Goal: Information Seeking & Learning: Find specific fact

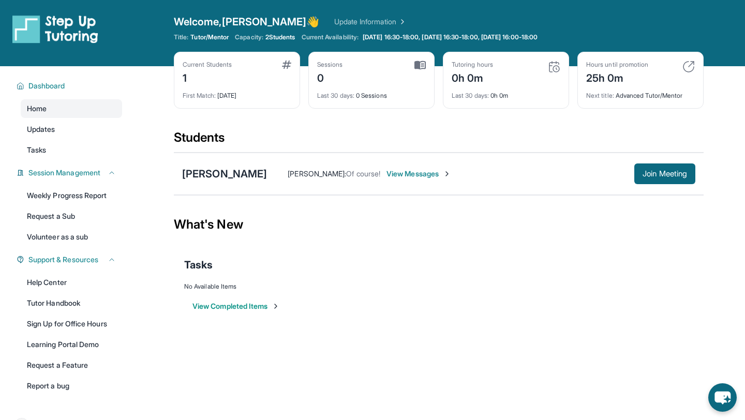
click at [266, 307] on button "View Completed Items" at bounding box center [236, 306] width 87 height 10
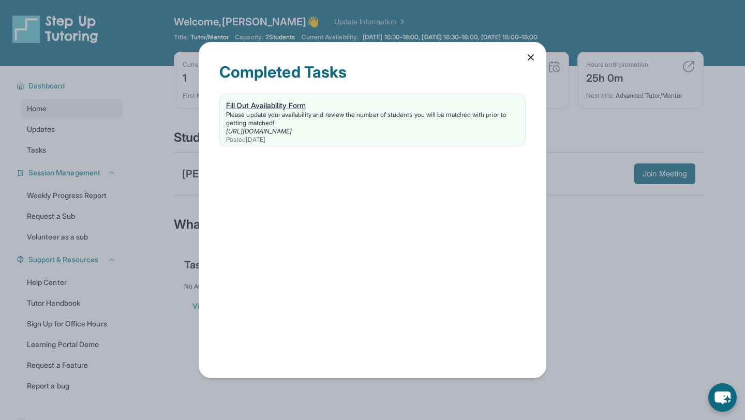
click at [389, 108] on div "Fill Out Availability Form" at bounding box center [372, 105] width 293 height 10
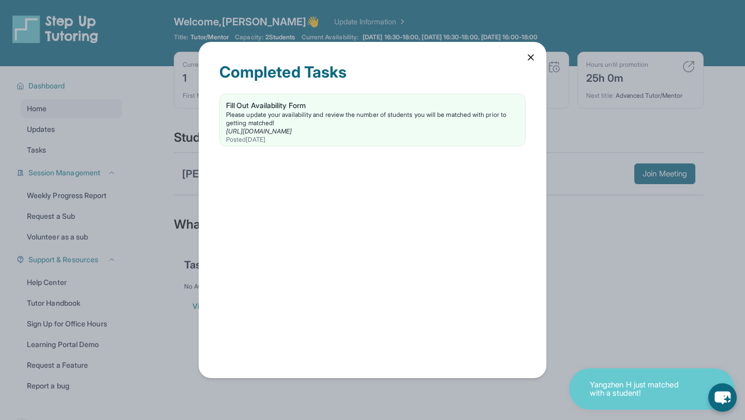
click at [530, 58] on icon at bounding box center [530, 57] width 5 height 5
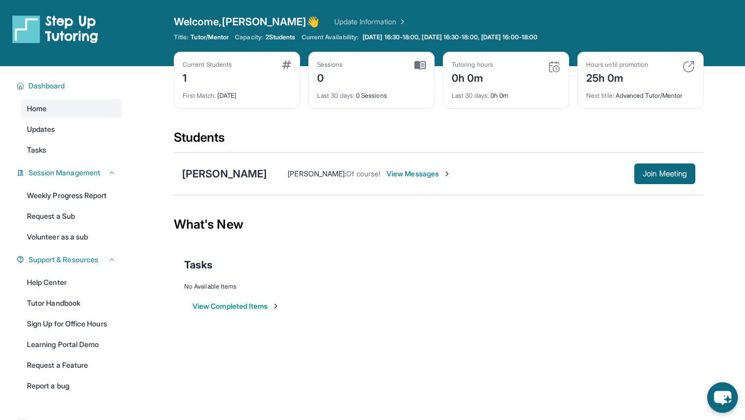
click at [712, 392] on icon "chat-button" at bounding box center [723, 398] width 31 height 31
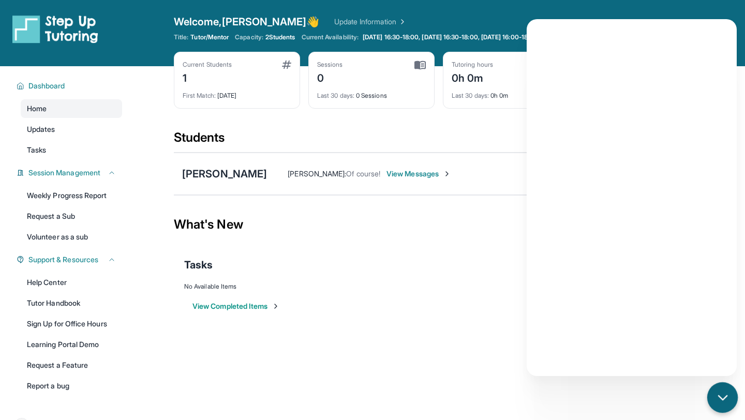
click at [729, 399] on icon "chat-button" at bounding box center [722, 397] width 13 height 13
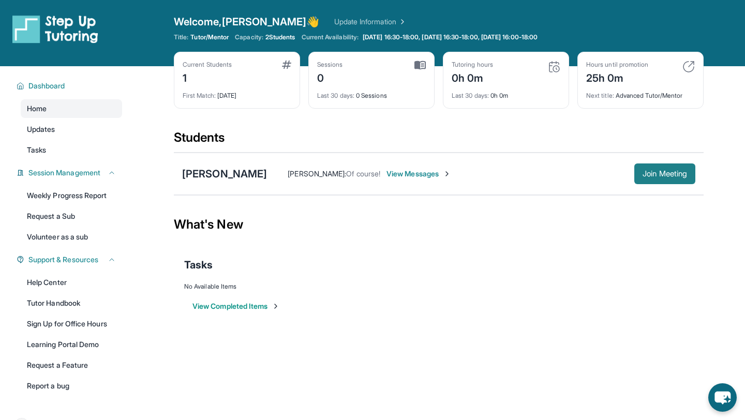
click at [654, 171] on span "Join Meeting" at bounding box center [665, 174] width 45 height 6
click at [675, 90] on div "Next title : Advanced Tutor/Mentor" at bounding box center [640, 92] width 109 height 14
click at [432, 82] on div "Sessions 0 Last 30 days : 0 Sessions" at bounding box center [371, 80] width 126 height 57
click at [350, 78] on div "Sessions 0" at bounding box center [371, 73] width 109 height 25
click at [55, 188] on link "Weekly Progress Report" at bounding box center [71, 195] width 101 height 19
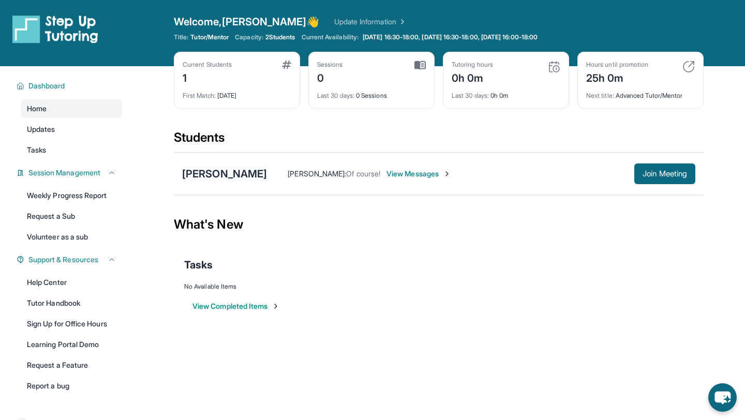
click at [187, 167] on div "[PERSON_NAME]" at bounding box center [224, 174] width 85 height 14
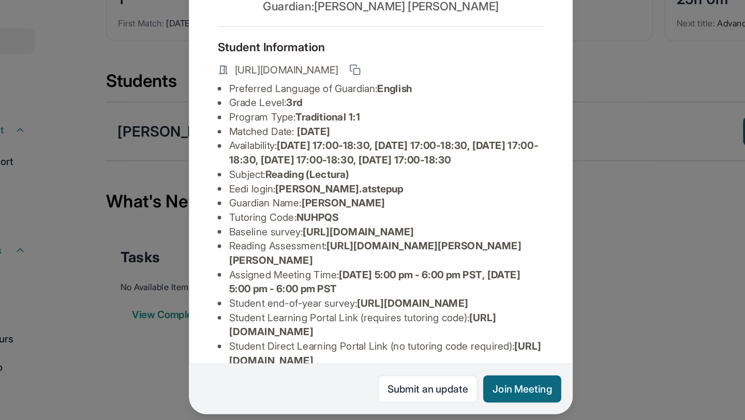
click at [350, 251] on span "[URL][DOMAIN_NAME]" at bounding box center [356, 246] width 80 height 9
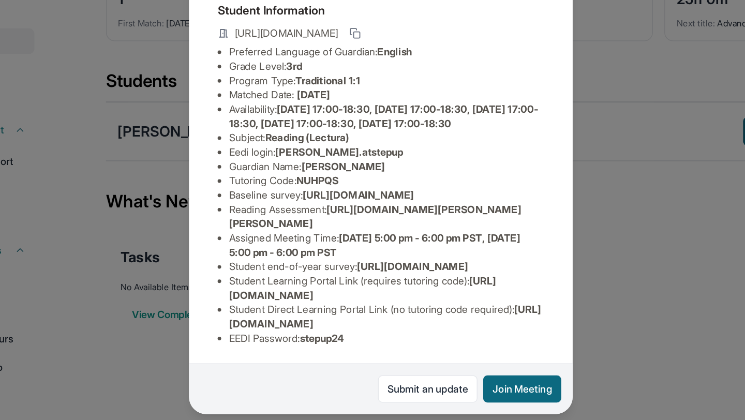
scroll to position [120, 0]
click at [614, 199] on div "[PERSON_NAME] Guardian: [PERSON_NAME] Student Information [URL][DOMAIN_NAME] Pr…" at bounding box center [372, 210] width 745 height 420
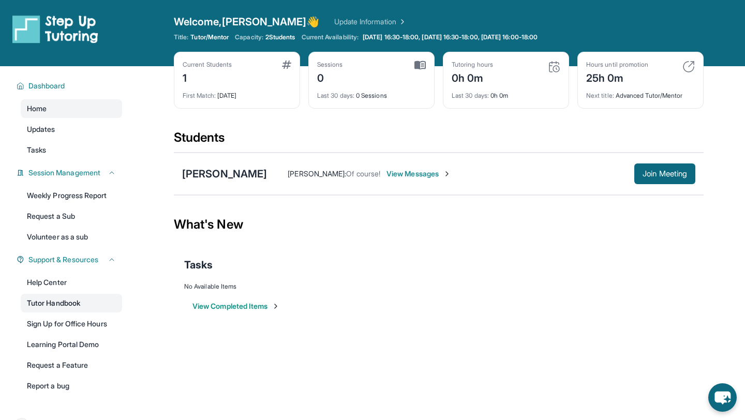
click at [94, 310] on link "Tutor Handbook" at bounding box center [71, 303] width 101 height 19
click at [71, 144] on link "Tasks" at bounding box center [71, 150] width 101 height 19
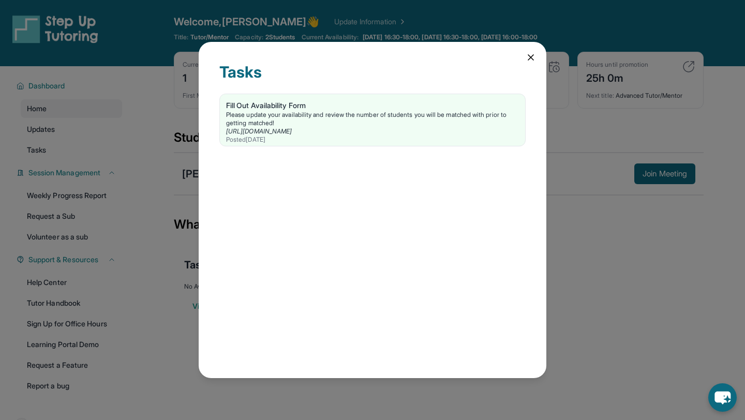
click at [71, 121] on div "Tasks Fill Out Availability Form Please update your availability and review the…" at bounding box center [372, 210] width 745 height 420
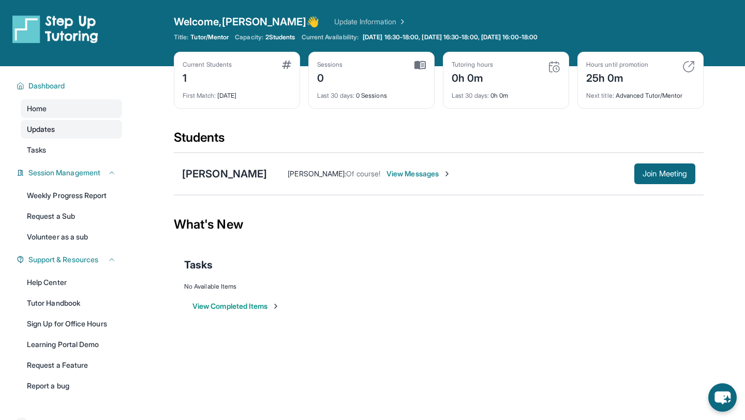
click at [62, 126] on link "Updates" at bounding box center [71, 129] width 101 height 19
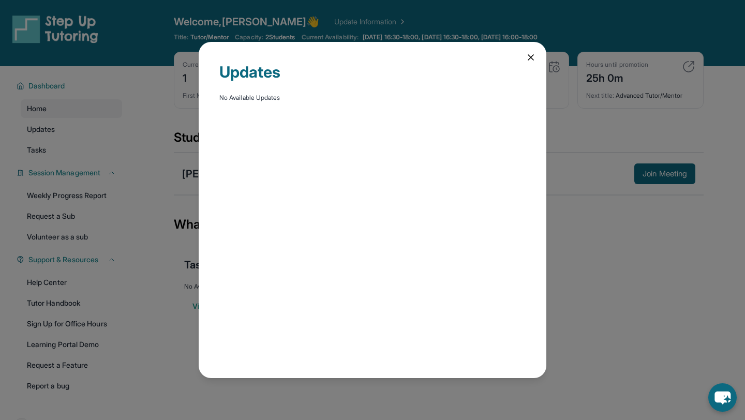
click at [75, 113] on div "Updates No Available Updates" at bounding box center [372, 210] width 745 height 420
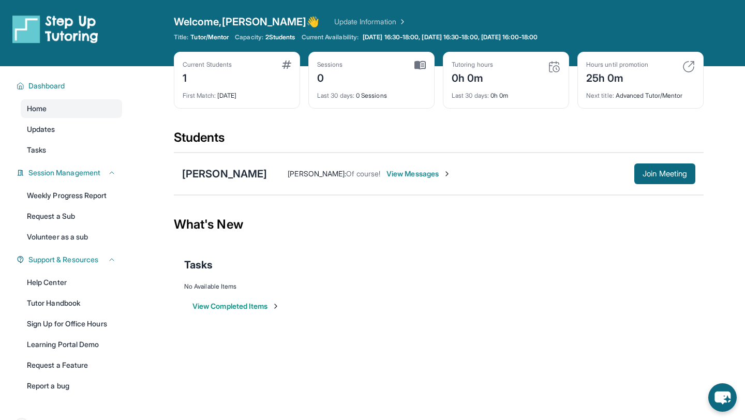
click at [267, 168] on div "[PERSON_NAME] : Of course! View Messages Join Meeting" at bounding box center [481, 174] width 429 height 21
click at [217, 170] on div "[PERSON_NAME]" at bounding box center [224, 174] width 85 height 14
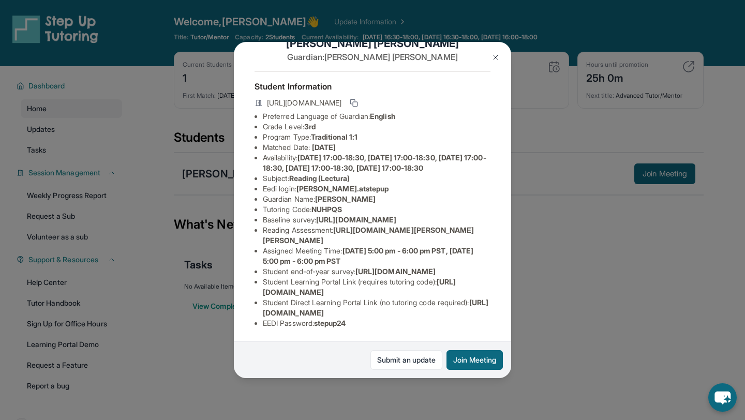
scroll to position [0, 0]
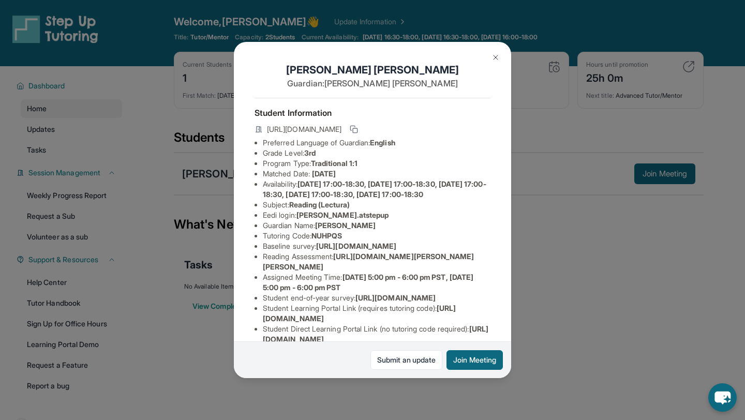
click at [495, 53] on button at bounding box center [496, 57] width 21 height 21
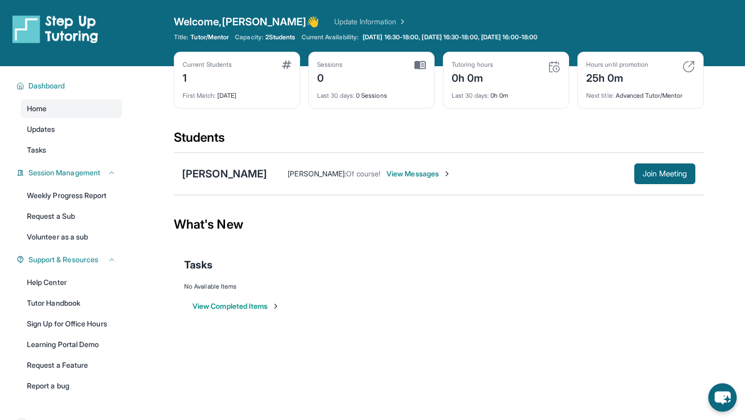
click at [229, 157] on div "[PERSON_NAME] [PERSON_NAME] : Of course! View Messages Join Meeting" at bounding box center [439, 174] width 530 height 42
click at [222, 177] on div "[PERSON_NAME]" at bounding box center [224, 174] width 85 height 14
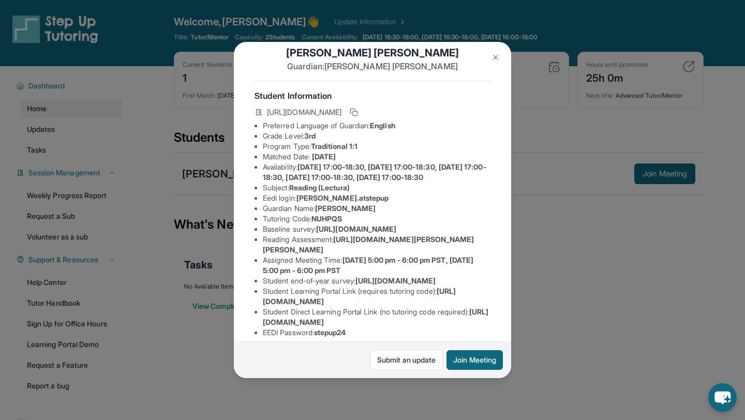
scroll to position [18, 0]
click at [593, 228] on div "[PERSON_NAME] Guardian: [PERSON_NAME] Student Information [URL][DOMAIN_NAME] Pr…" at bounding box center [372, 210] width 745 height 420
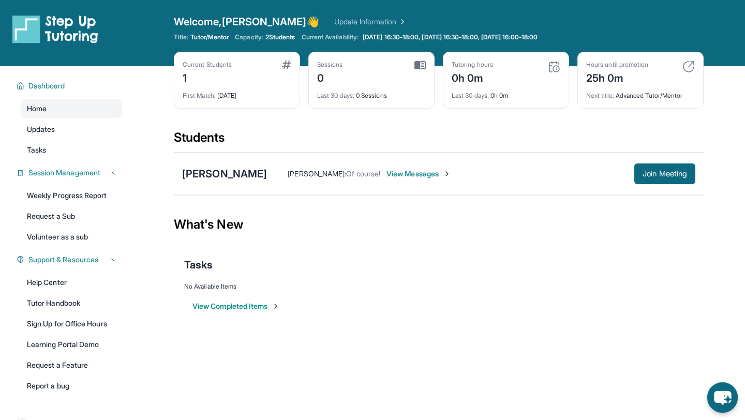
click at [717, 403] on icon "chat-button" at bounding box center [723, 398] width 31 height 31
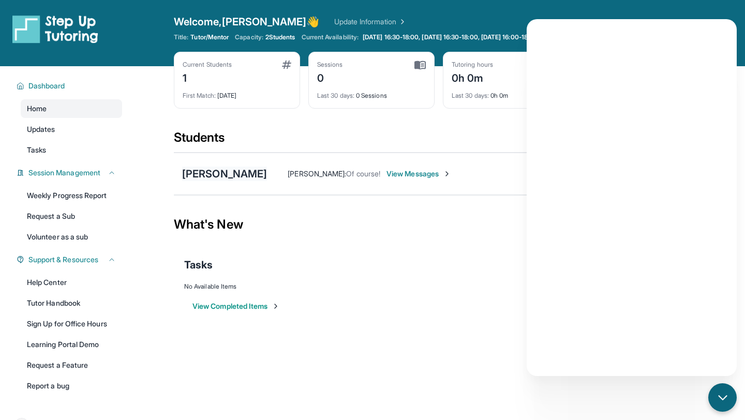
click at [197, 173] on div "[PERSON_NAME]" at bounding box center [224, 174] width 85 height 14
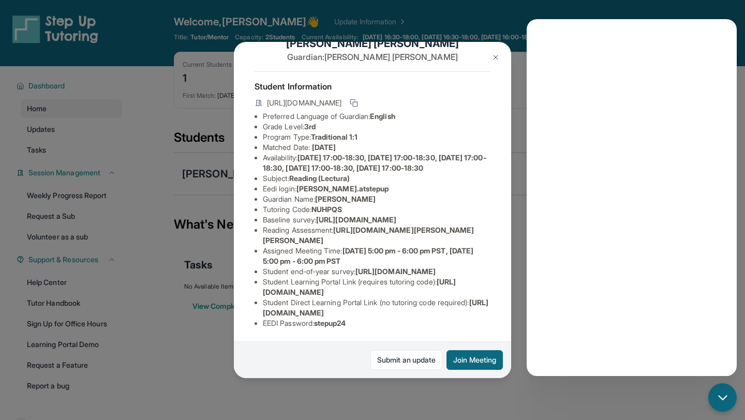
scroll to position [110, 6]
click at [329, 328] on span "stepup24" at bounding box center [330, 323] width 32 height 9
copy span "stepup24"
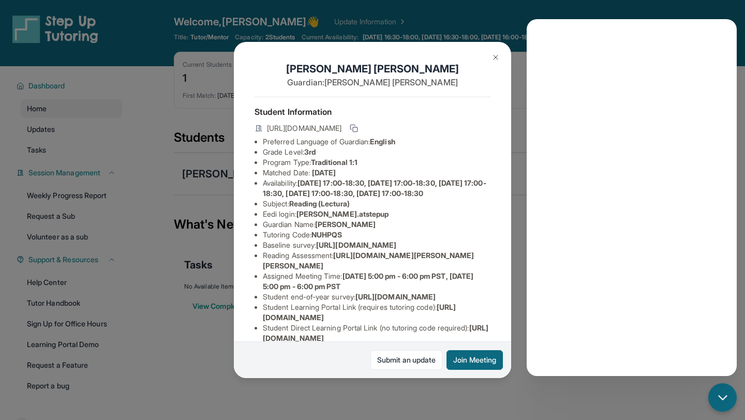
scroll to position [0, 6]
click at [324, 219] on span "[PERSON_NAME].atstepup" at bounding box center [343, 215] width 93 height 9
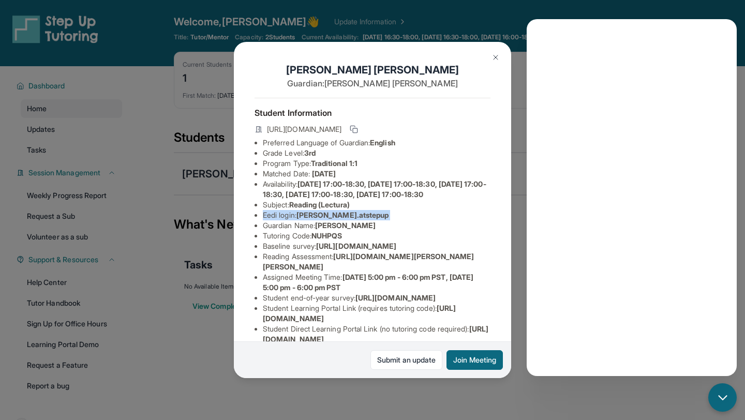
click at [324, 219] on span "[PERSON_NAME].atstepup" at bounding box center [343, 215] width 93 height 9
click at [305, 219] on span "[PERSON_NAME].atstepup" at bounding box center [343, 215] width 93 height 9
drag, startPoint x: 305, startPoint y: 223, endPoint x: 350, endPoint y: 226, distance: 45.1
click at [350, 219] on span "[PERSON_NAME].atstepup" at bounding box center [343, 215] width 93 height 9
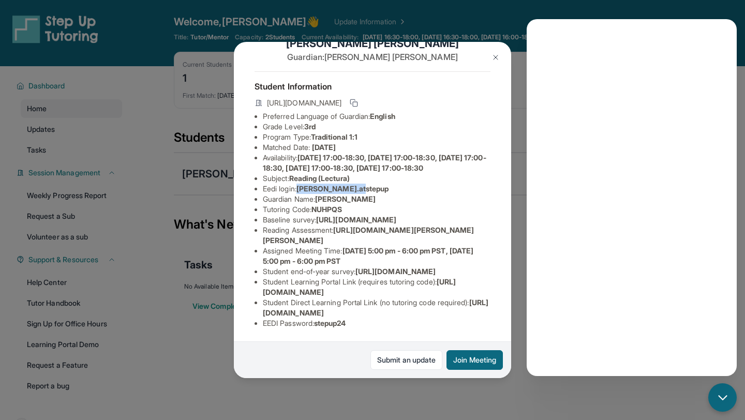
scroll to position [82, 6]
click at [316, 215] on span "[URL][DOMAIN_NAME]" at bounding box center [356, 219] width 80 height 9
drag, startPoint x: 261, startPoint y: 187, endPoint x: 398, endPoint y: 197, distance: 137.6
click at [398, 215] on li "Baseline survey : [URL][DOMAIN_NAME]" at bounding box center [377, 220] width 228 height 10
copy span "[URL][DOMAIN_NAME]"
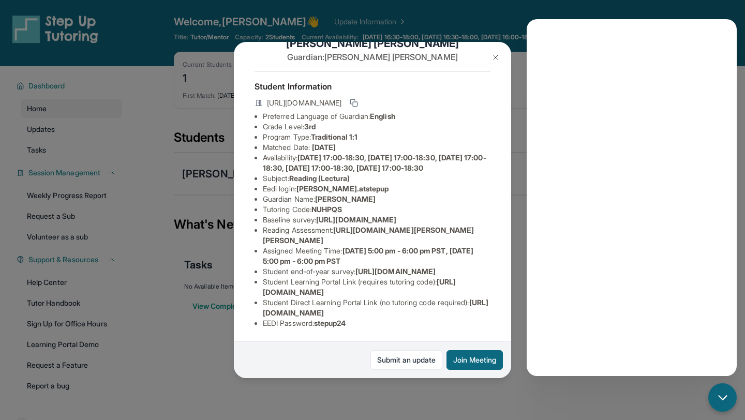
click at [316, 215] on span "[URL][DOMAIN_NAME]" at bounding box center [356, 219] width 80 height 9
click at [310, 225] on li "Reading Assessment : [URL][DOMAIN_NAME][PERSON_NAME][PERSON_NAME]" at bounding box center [377, 235] width 228 height 21
click at [341, 226] on span "[URL][DOMAIN_NAME][PERSON_NAME][PERSON_NAME]" at bounding box center [369, 235] width 212 height 19
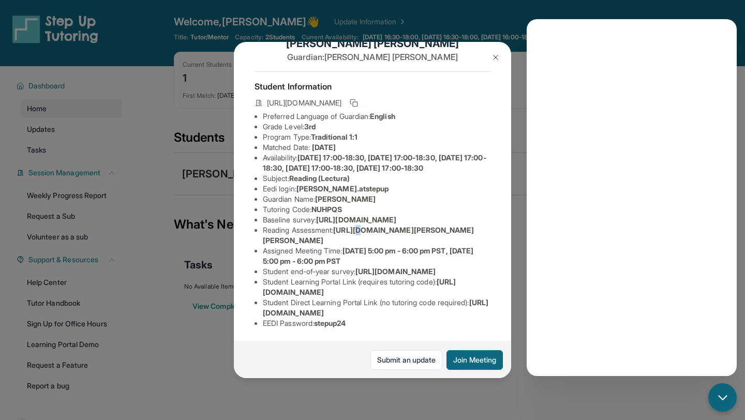
click at [341, 226] on span "[URL][DOMAIN_NAME][PERSON_NAME][PERSON_NAME]" at bounding box center [369, 235] width 212 height 19
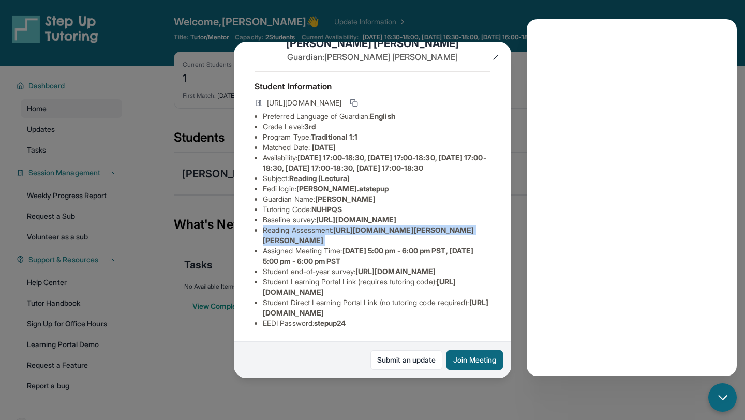
click at [341, 226] on span "[URL][DOMAIN_NAME][PERSON_NAME][PERSON_NAME]" at bounding box center [369, 235] width 212 height 19
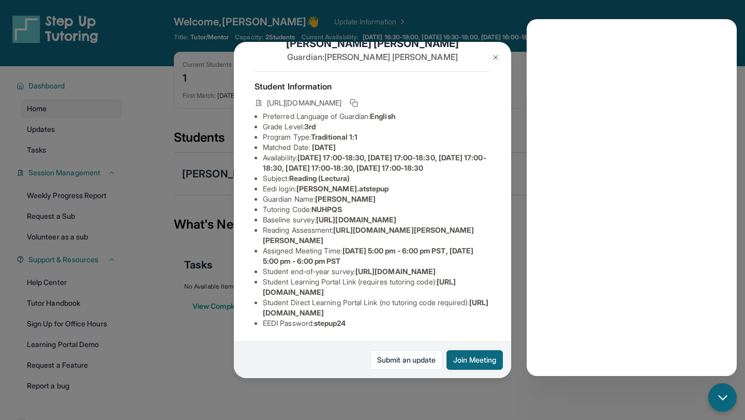
click at [330, 226] on span "[URL][DOMAIN_NAME][PERSON_NAME][PERSON_NAME]" at bounding box center [369, 235] width 212 height 19
drag, startPoint x: 330, startPoint y: 215, endPoint x: 438, endPoint y: 212, distance: 108.2
click at [438, 226] on span "[URL][DOMAIN_NAME][PERSON_NAME][PERSON_NAME]" at bounding box center [369, 235] width 212 height 19
copy span "[URL][DOMAIN_NAME]?"
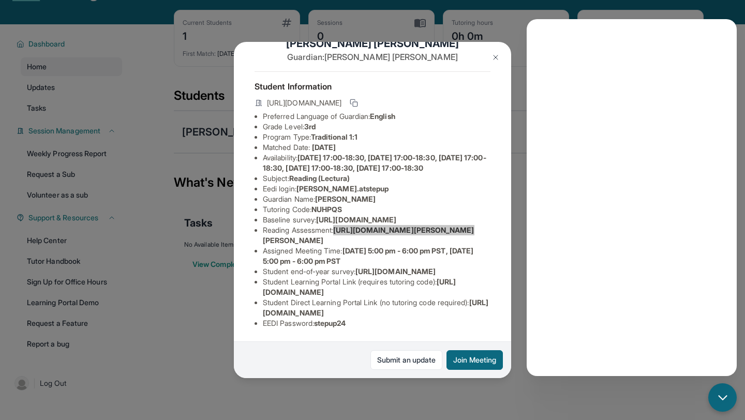
scroll to position [66, 0]
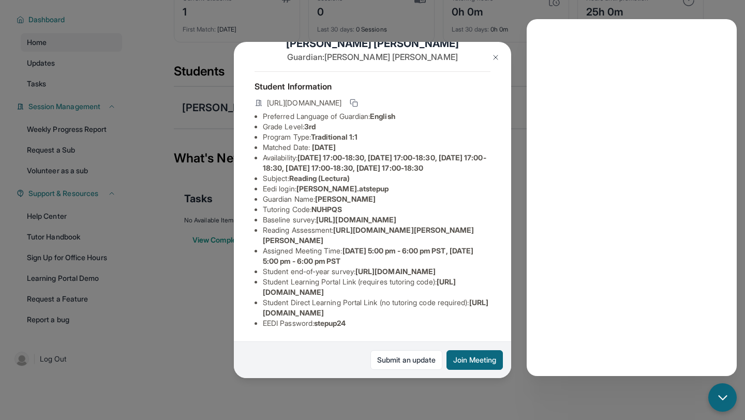
click at [158, 275] on div "[PERSON_NAME] Guardian: [PERSON_NAME] Student Information [URL][DOMAIN_NAME] Pr…" at bounding box center [372, 210] width 745 height 420
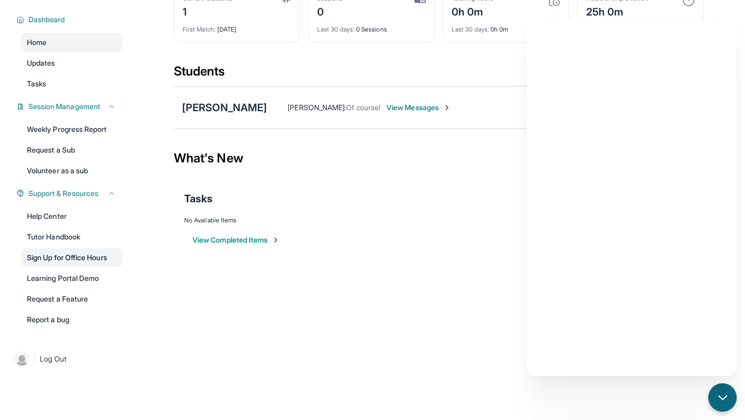
click at [82, 258] on link "Sign Up for Office Hours" at bounding box center [71, 257] width 101 height 19
click at [65, 195] on span "Support & Resources" at bounding box center [63, 193] width 70 height 10
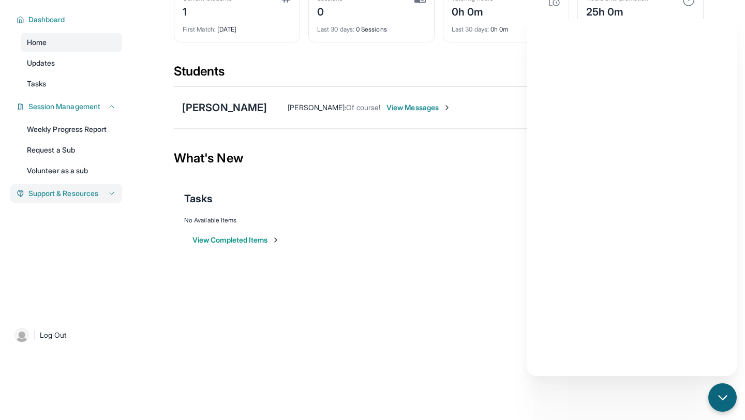
click at [65, 195] on span "Support & Resources" at bounding box center [63, 193] width 70 height 10
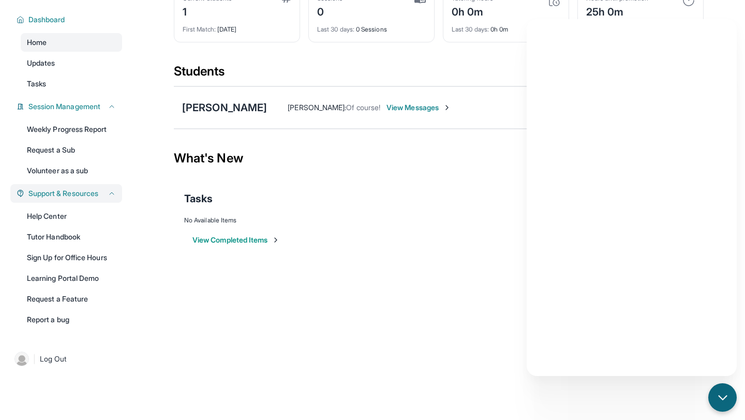
click at [65, 195] on span "Support & Resources" at bounding box center [63, 193] width 70 height 10
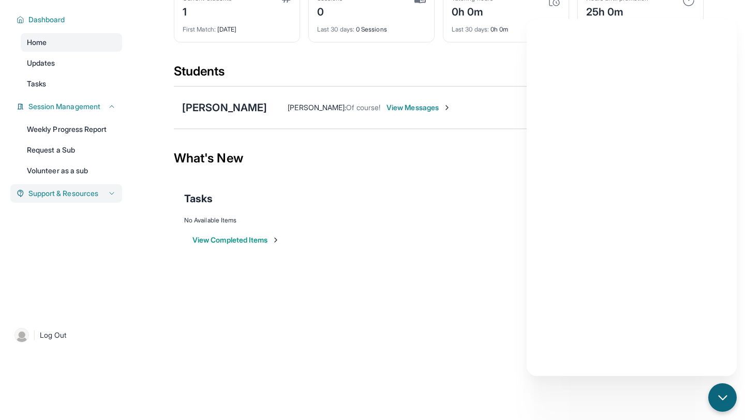
click at [65, 195] on span "Support & Resources" at bounding box center [63, 193] width 70 height 10
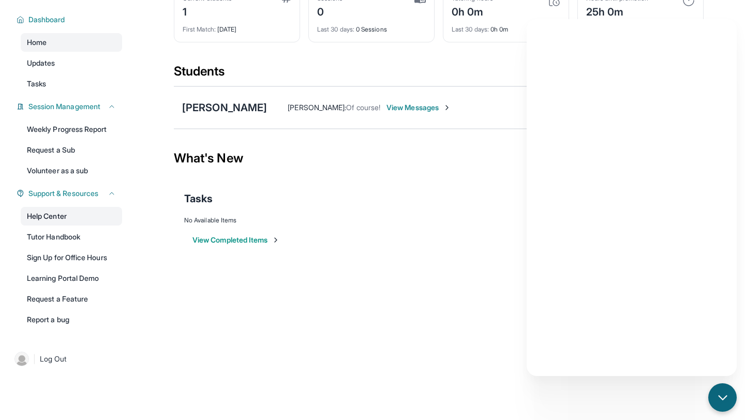
click at [59, 216] on link "Help Center" at bounding box center [71, 216] width 101 height 19
click at [722, 389] on div "chat-button" at bounding box center [723, 398] width 31 height 31
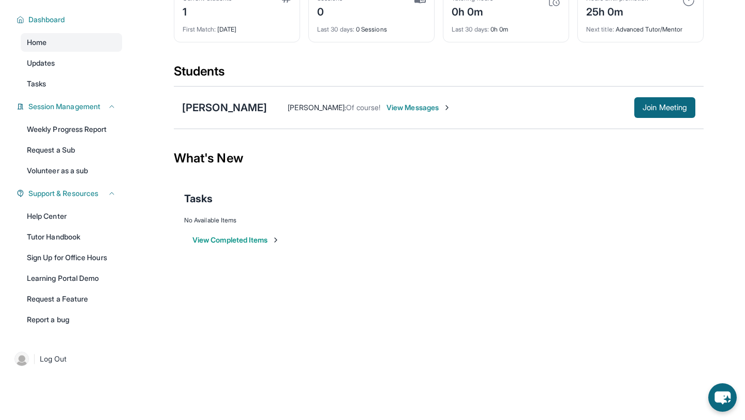
scroll to position [0, 0]
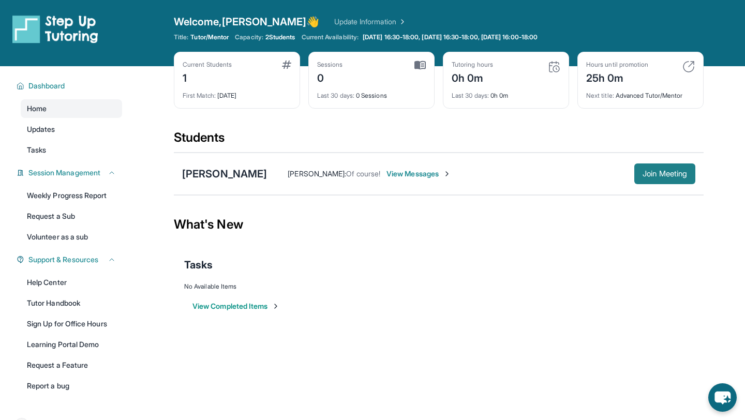
click at [680, 177] on span "Join Meeting" at bounding box center [665, 174] width 45 height 6
click at [640, 166] on button "Join Meeting" at bounding box center [665, 174] width 61 height 21
click at [387, 178] on span "View Messages" at bounding box center [419, 174] width 65 height 10
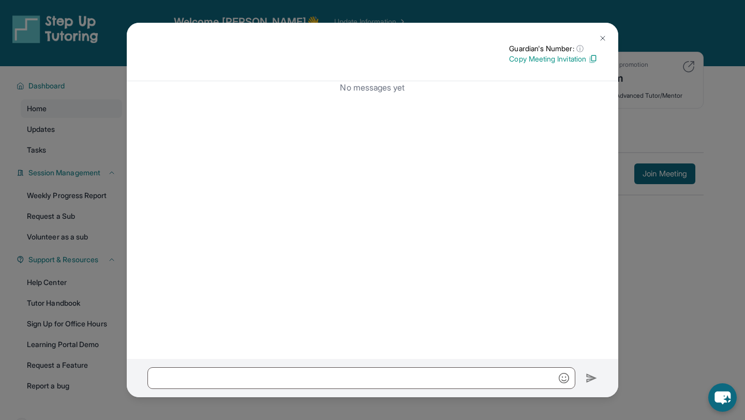
click at [606, 33] on button at bounding box center [603, 38] width 21 height 21
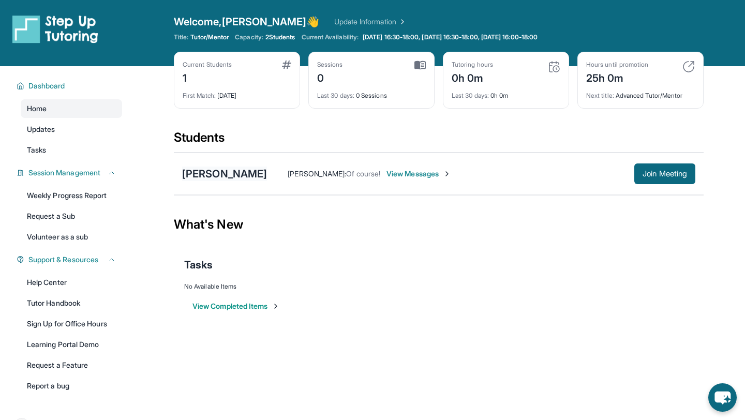
click at [220, 174] on div "[PERSON_NAME]" at bounding box center [224, 174] width 85 height 14
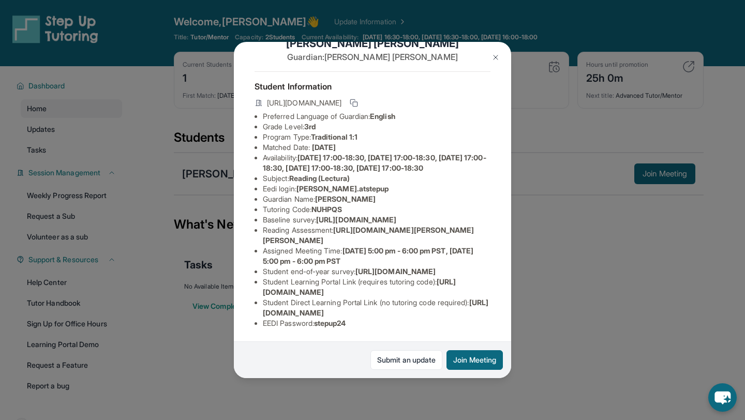
scroll to position [120, 7]
click at [343, 226] on span "[URL][DOMAIN_NAME][PERSON_NAME][PERSON_NAME]" at bounding box center [369, 235] width 212 height 19
drag, startPoint x: 343, startPoint y: 179, endPoint x: 368, endPoint y: 190, distance: 26.6
click at [368, 225] on li "Reading Assessment : [URL][DOMAIN_NAME][PERSON_NAME][PERSON_NAME]" at bounding box center [377, 235] width 228 height 21
copy span "[URL][DOMAIN_NAME]"
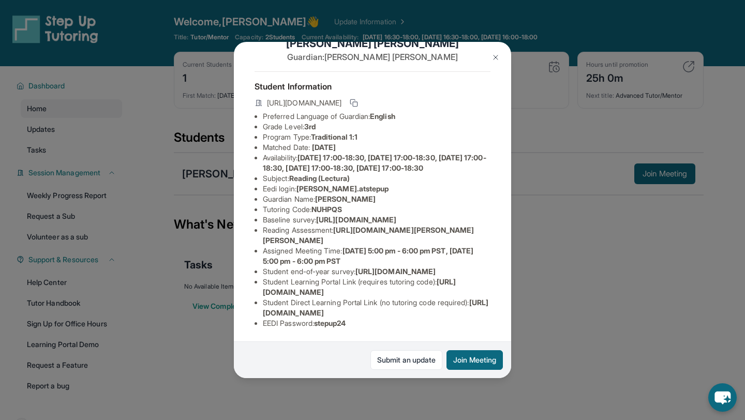
click at [371, 246] on span "[DATE] 5:00 pm - 6:00 pm PST, [DATE] 5:00 pm - 6:00 pm PST" at bounding box center [368, 255] width 211 height 19
click at [316, 215] on span "[URL][DOMAIN_NAME]" at bounding box center [356, 219] width 80 height 9
drag, startPoint x: 258, startPoint y: 146, endPoint x: 511, endPoint y: 163, distance: 253.7
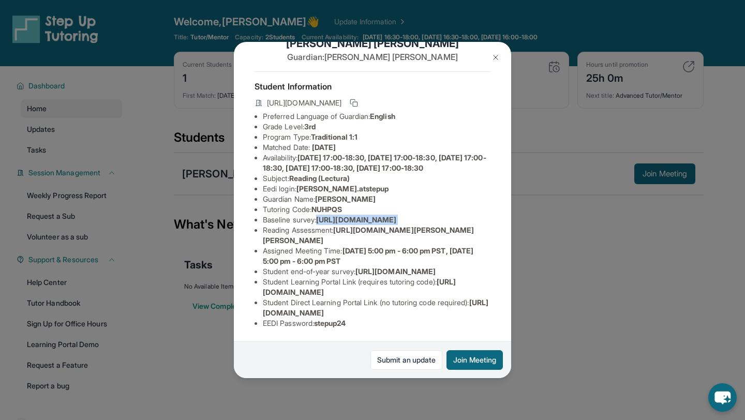
click at [511, 163] on div "[PERSON_NAME] Guardian: [PERSON_NAME] Student Information [URL][DOMAIN_NAME] Pr…" at bounding box center [372, 210] width 745 height 420
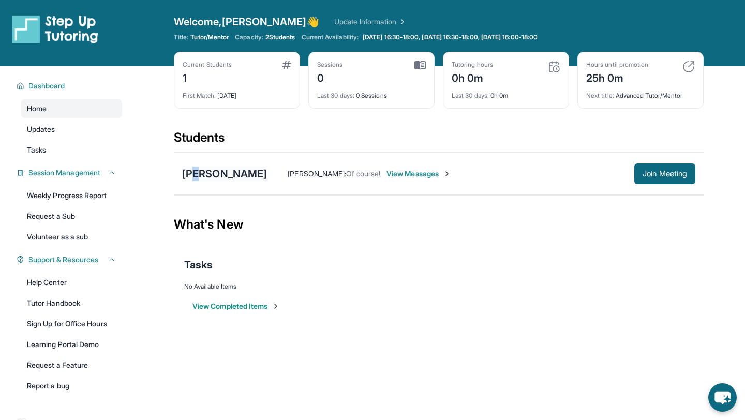
click at [199, 168] on div "[PERSON_NAME]" at bounding box center [224, 174] width 85 height 14
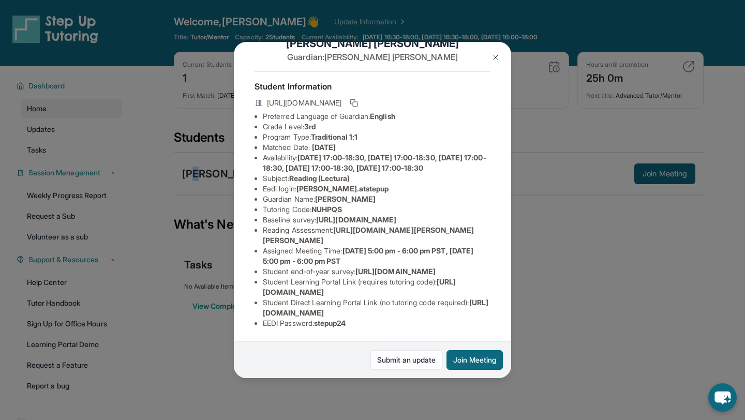
scroll to position [92, 0]
click at [316, 215] on span "[URL][DOMAIN_NAME]" at bounding box center [356, 219] width 80 height 9
drag, startPoint x: 277, startPoint y: 173, endPoint x: 505, endPoint y: 199, distance: 229.2
click at [396, 215] on span "[URL][DOMAIN_NAME]" at bounding box center [356, 219] width 80 height 9
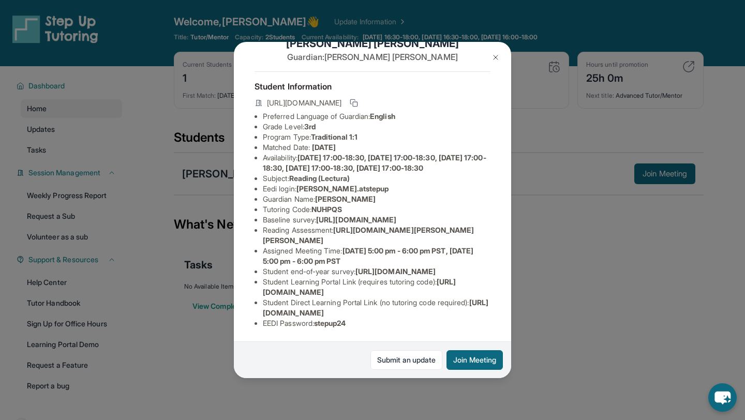
copy span "[URL][DOMAIN_NAME]"
click at [410, 207] on div "[PERSON_NAME] Guardian: [PERSON_NAME] Student Information [URL][DOMAIN_NAME] Pr…" at bounding box center [372, 210] width 277 height 336
click at [499, 57] on img at bounding box center [496, 57] width 8 height 8
